Goal: Information Seeking & Learning: Learn about a topic

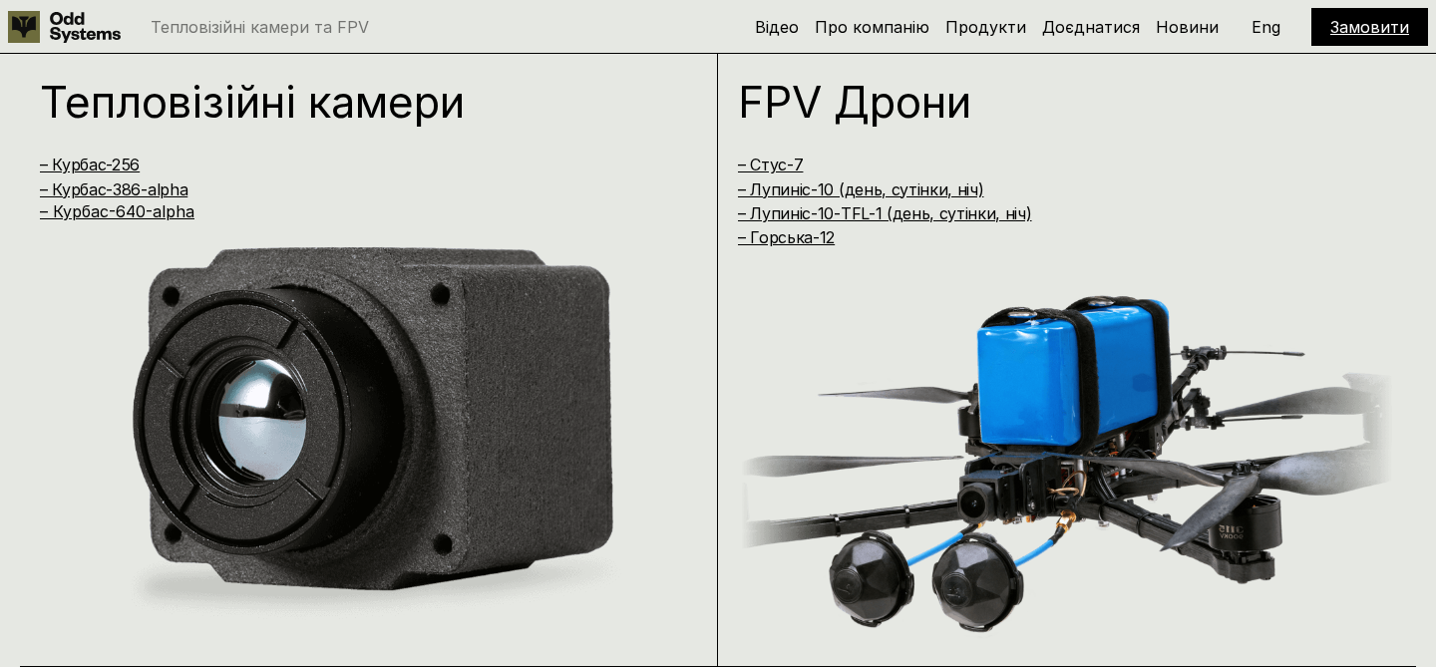
scroll to position [1349, 0]
click at [1269, 32] on p "Eng" at bounding box center [1266, 27] width 29 height 16
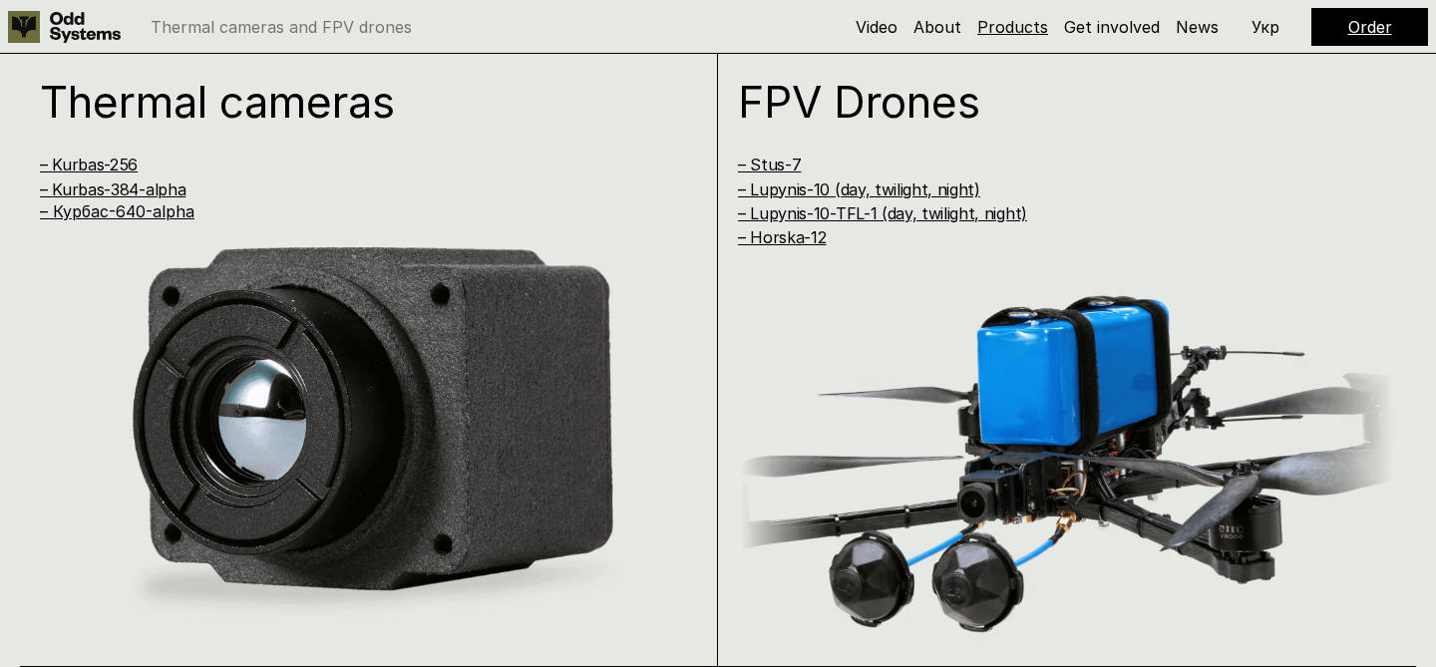
click at [1008, 26] on link "Products" at bounding box center [1013, 27] width 71 height 20
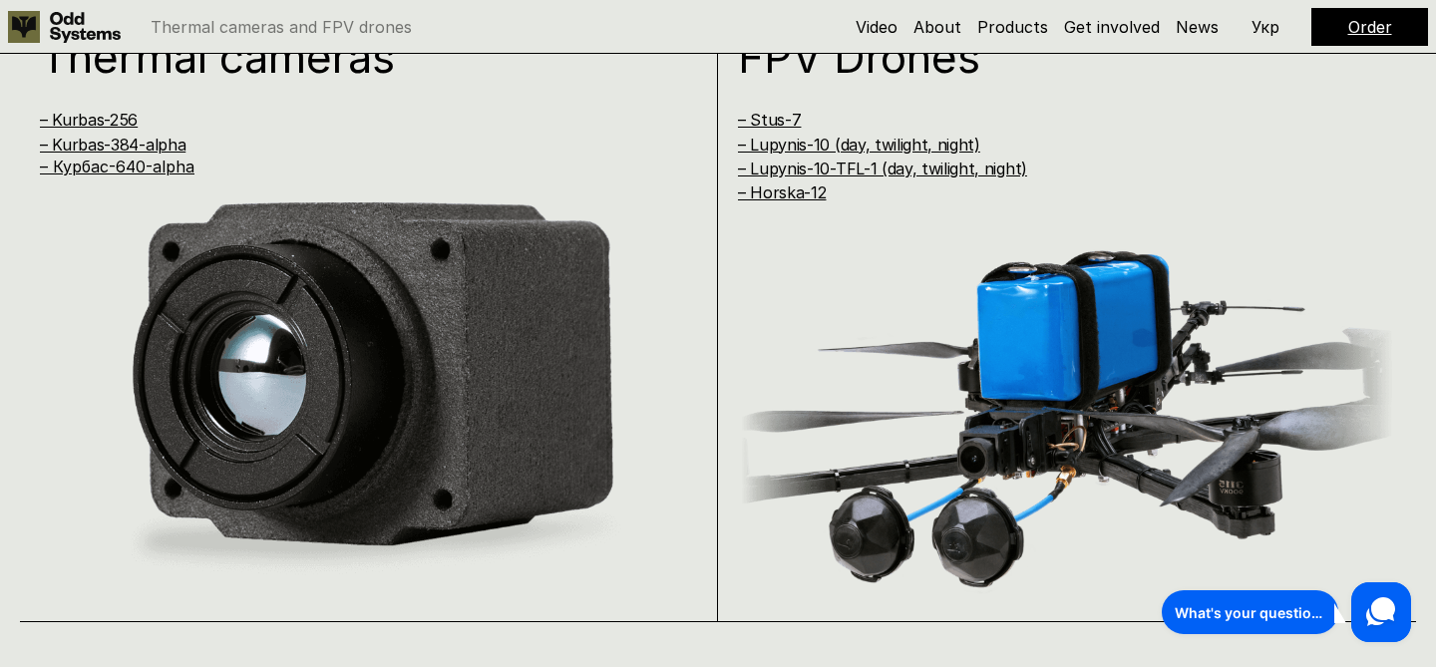
click at [38, 164] on div "Thermal cameras – Kurbas-256 – Kurbas-384-alpha – [GEOGRAPHIC_DATA]-640-alpha" at bounding box center [369, 308] width 698 height 627
click at [180, 171] on link "– Курбас-640-alpha" at bounding box center [117, 167] width 155 height 20
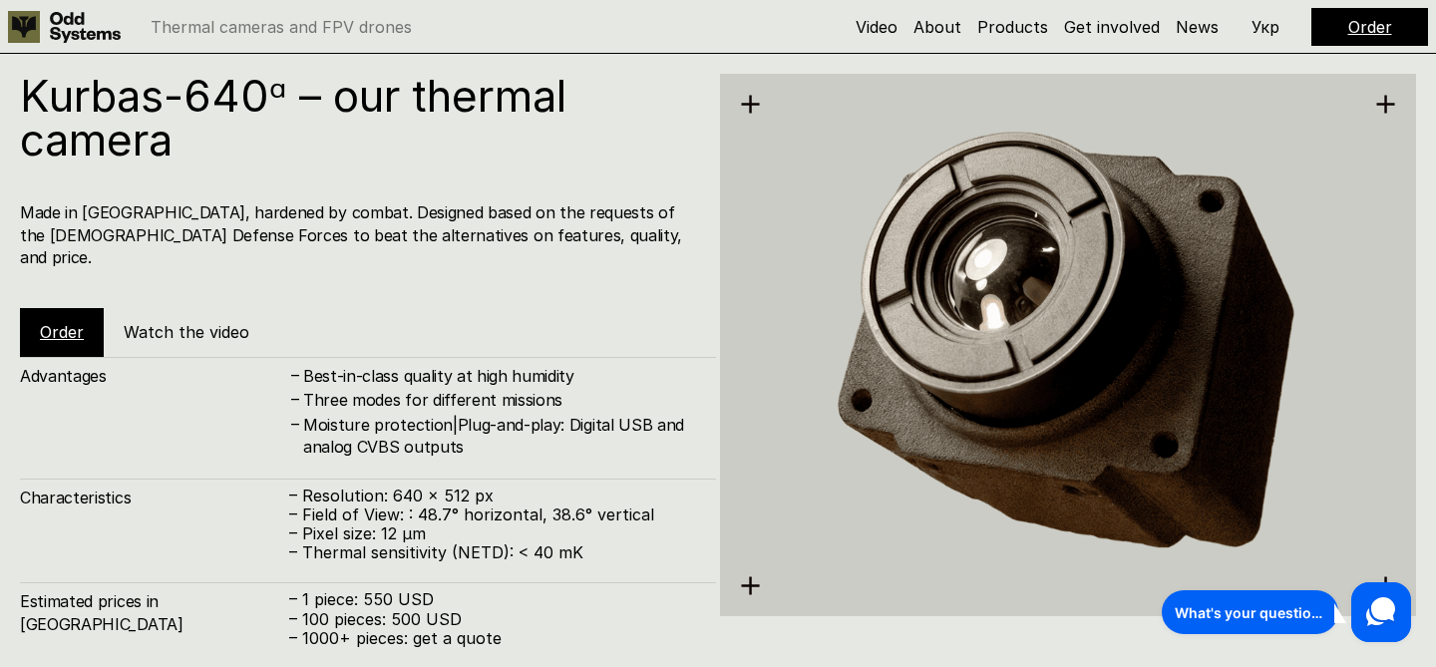
scroll to position [3351, 0]
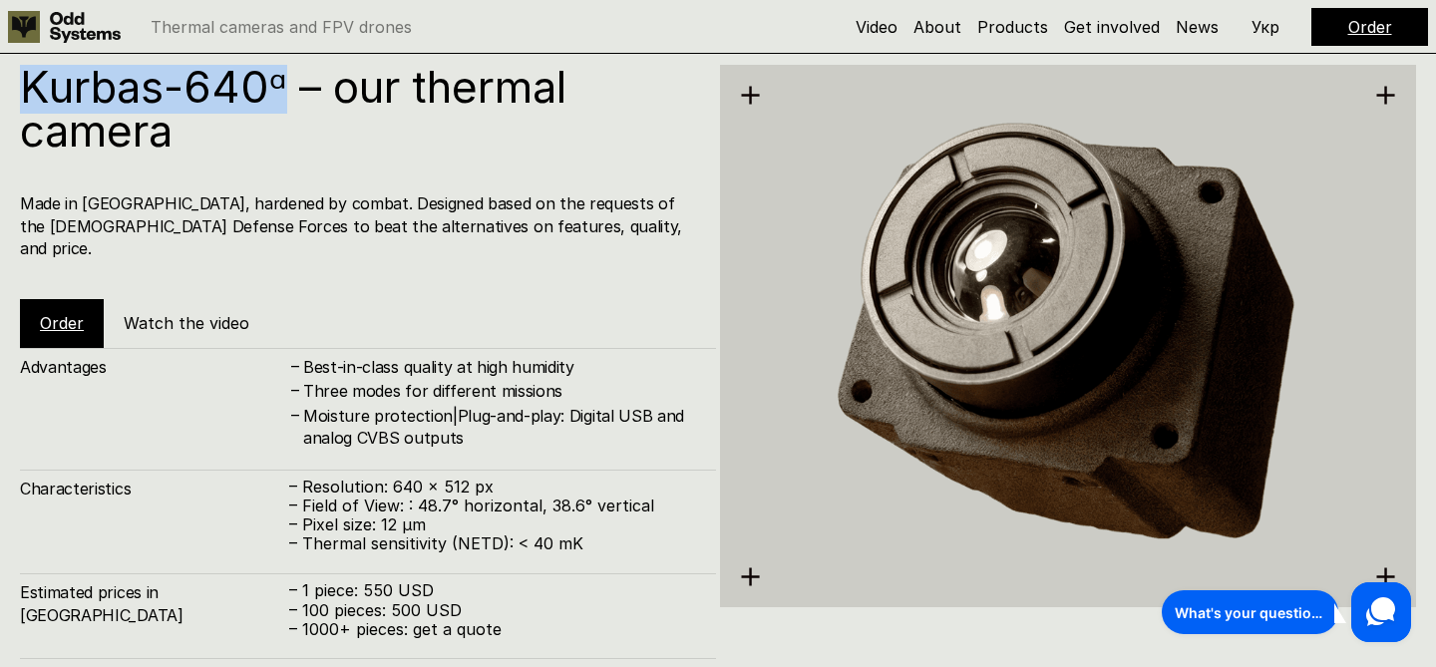
drag, startPoint x: 289, startPoint y: 87, endPoint x: 22, endPoint y: 80, distance: 267.4
click at [22, 89] on h1 "Kurbas-640ᵅ – our thermal camera" at bounding box center [358, 109] width 676 height 88
copy h1 "Kurbas-640ᵅ"
